Goal: Navigation & Orientation: Find specific page/section

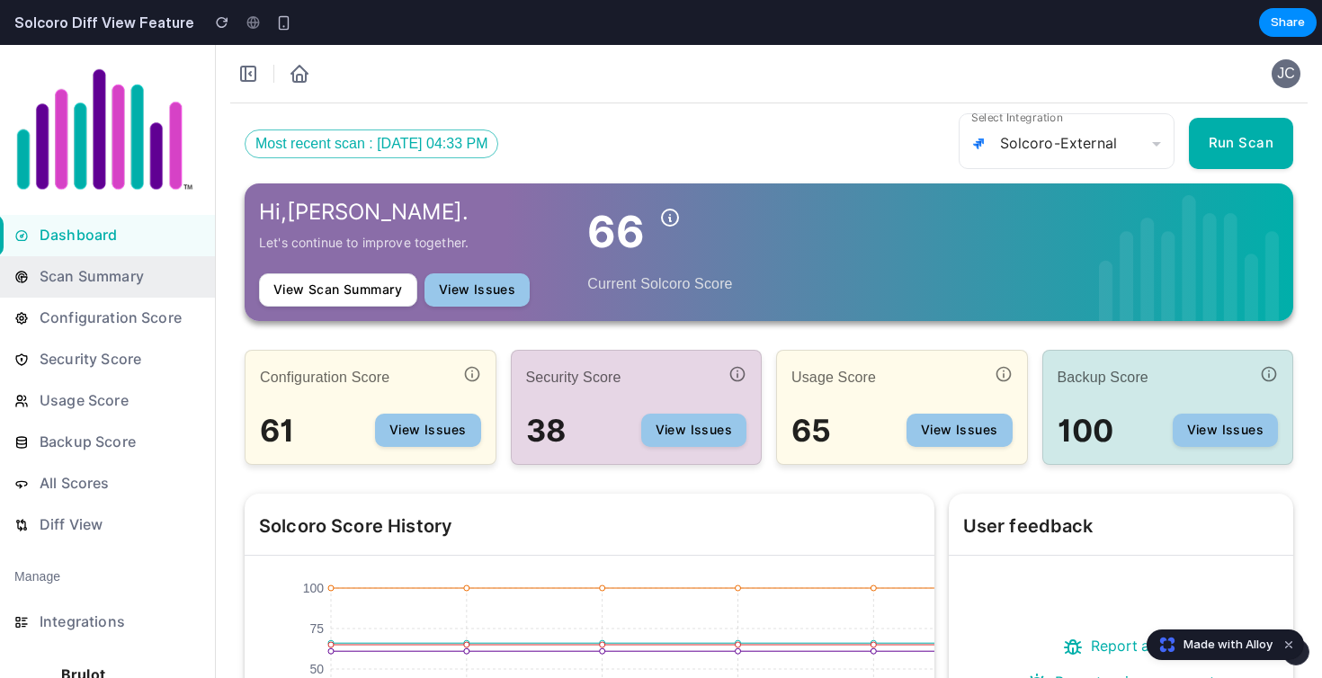
click at [112, 268] on span "Scan Summary" at bounding box center [118, 277] width 165 height 29
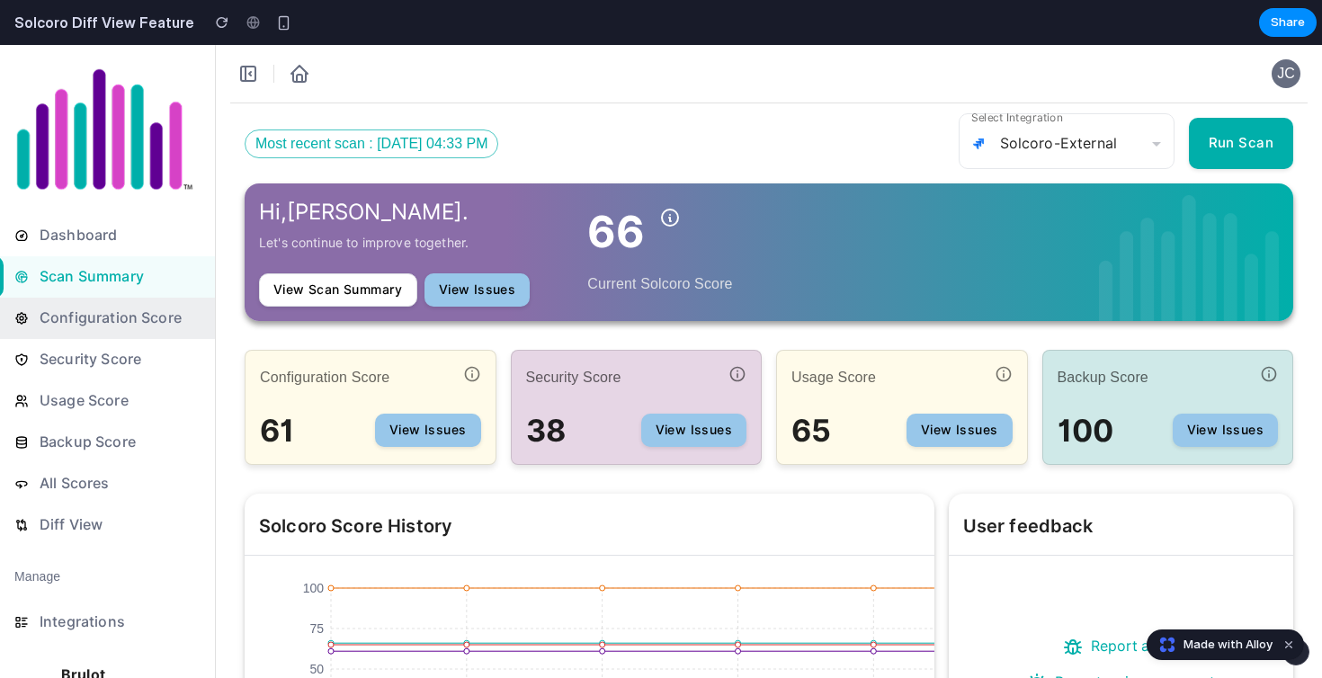
click at [111, 329] on span "Configuration Score" at bounding box center [118, 318] width 165 height 29
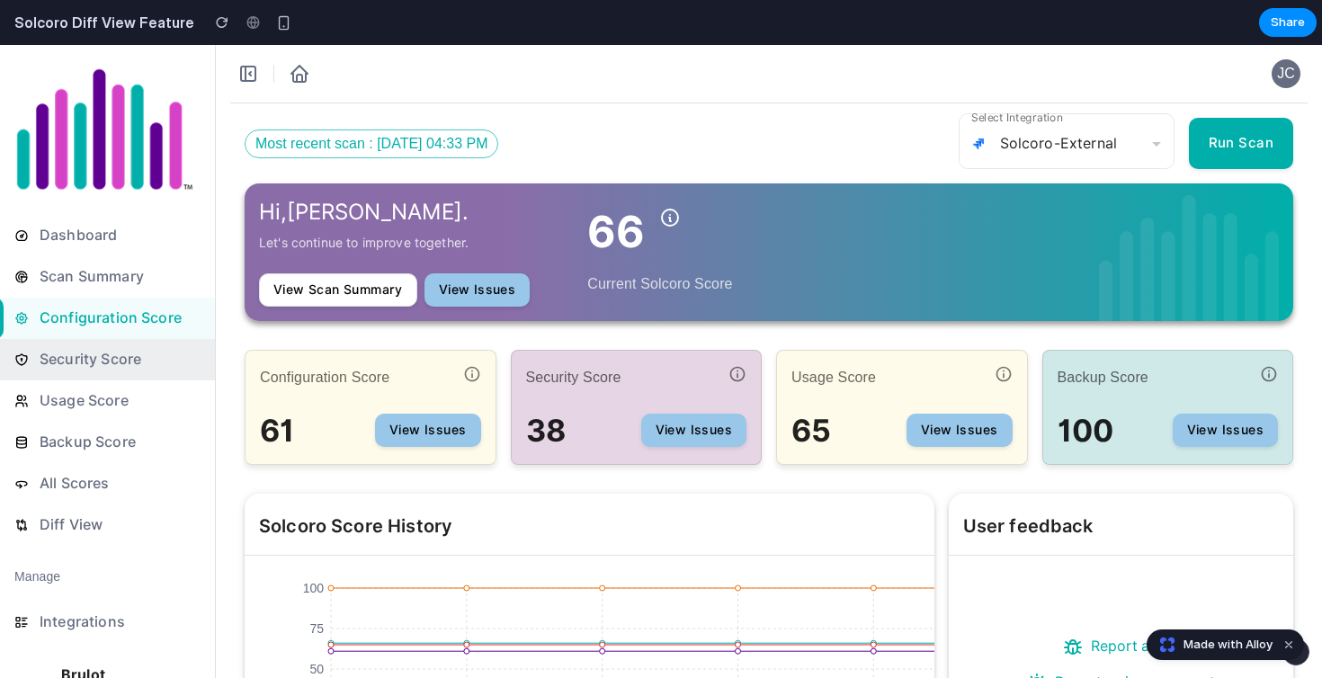
click at [114, 363] on span "Security Score" at bounding box center [118, 359] width 165 height 29
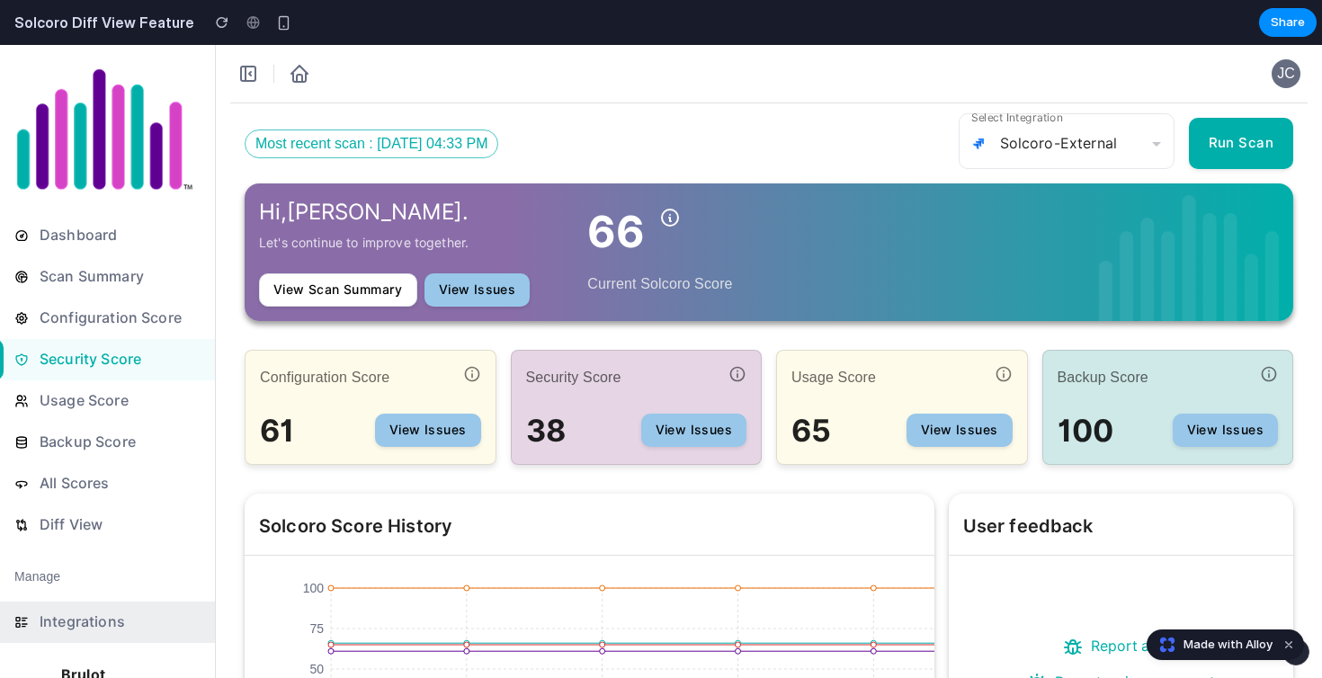
click at [106, 611] on span "Integrations" at bounding box center [118, 622] width 165 height 29
click at [245, 81] on icon at bounding box center [245, 74] width 0 height 14
click at [299, 73] on icon at bounding box center [300, 74] width 22 height 22
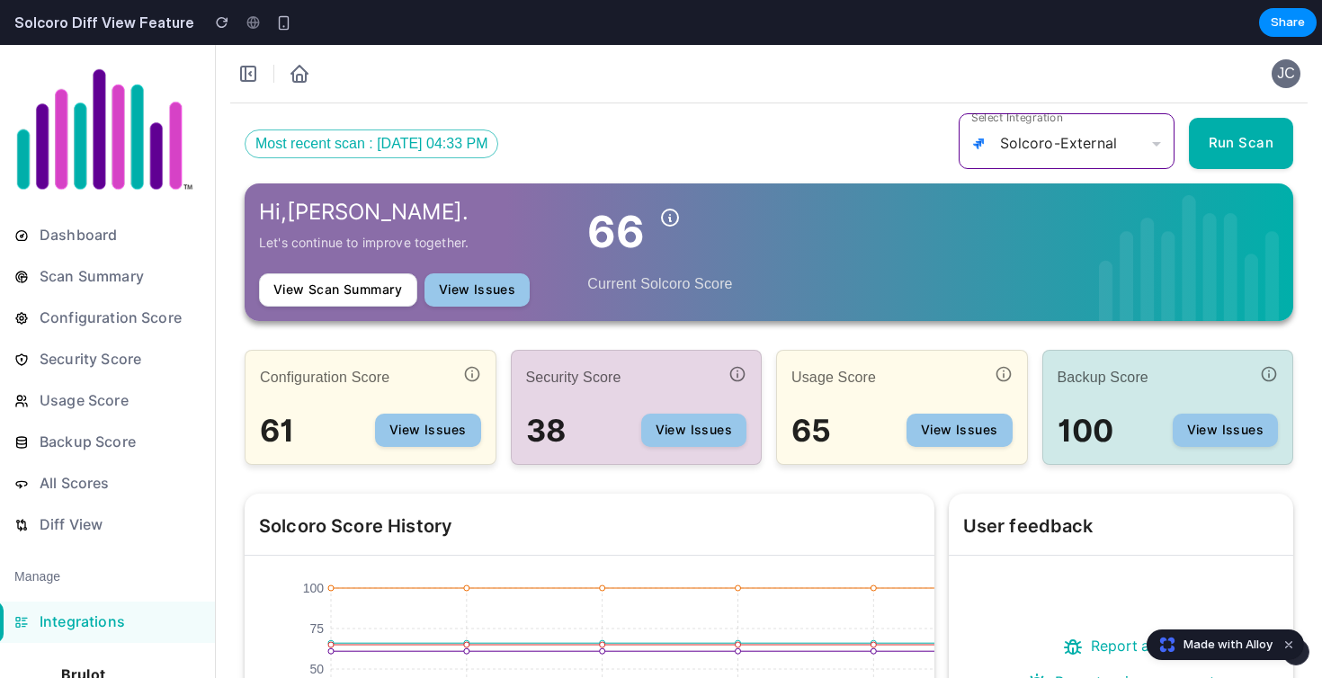
click at [1112, 149] on p "Solcoro-External" at bounding box center [1058, 144] width 117 height 22
